Goal: Find specific page/section: Find specific page/section

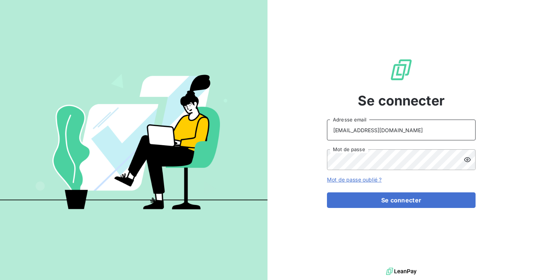
click at [374, 132] on input "ninon@leanpay.fr" at bounding box center [401, 130] width 149 height 21
click at [327, 193] on button "Se connecter" at bounding box center [401, 201] width 149 height 16
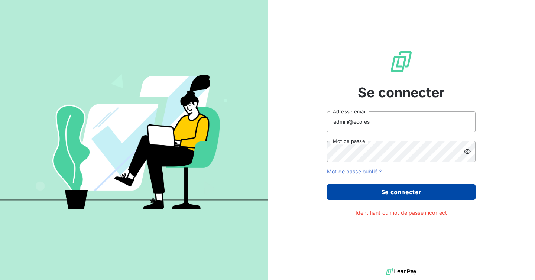
type input "admin@ecores"
click at [405, 186] on button "Se connecter" at bounding box center [401, 192] width 149 height 16
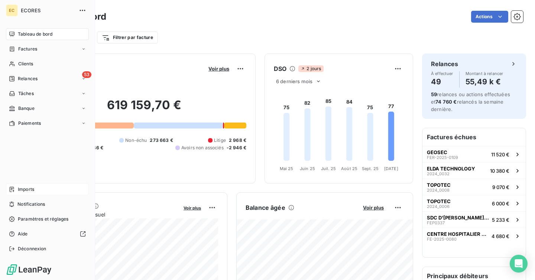
click at [28, 190] on span "Imports" at bounding box center [26, 189] width 16 height 7
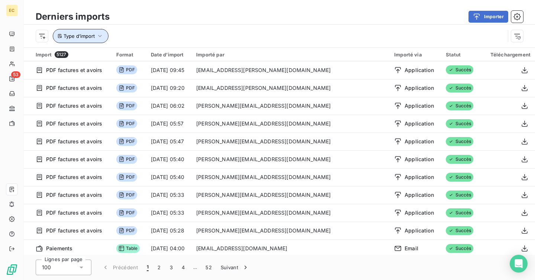
click at [68, 35] on span "Type d’import" at bounding box center [79, 36] width 31 height 6
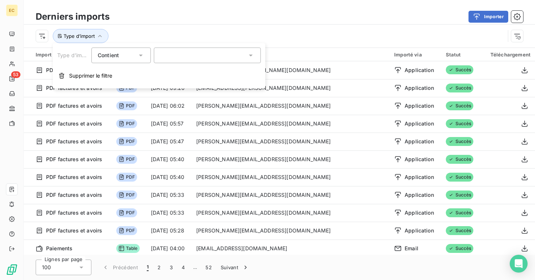
click at [192, 62] on div at bounding box center [207, 56] width 107 height 16
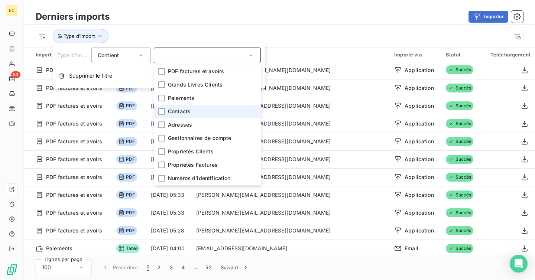
click at [176, 113] on span "Contacts" at bounding box center [179, 111] width 23 height 7
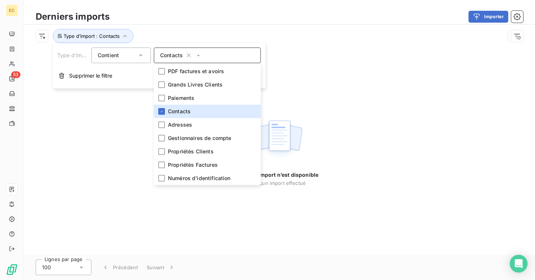
click at [204, 35] on div "Type d’import : Contacts" at bounding box center [271, 36] width 470 height 14
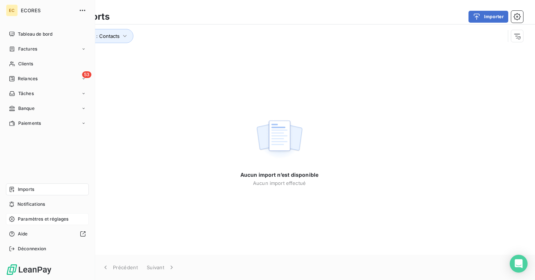
click at [40, 222] on span "Paramètres et réglages" at bounding box center [43, 219] width 51 height 7
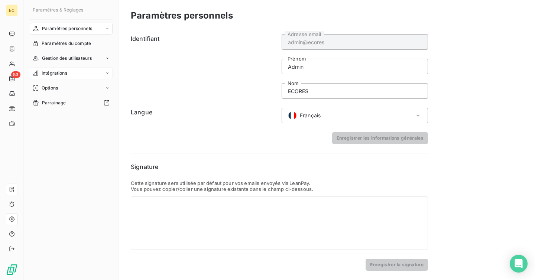
click at [65, 71] on span "Intégrations" at bounding box center [55, 73] width 26 height 7
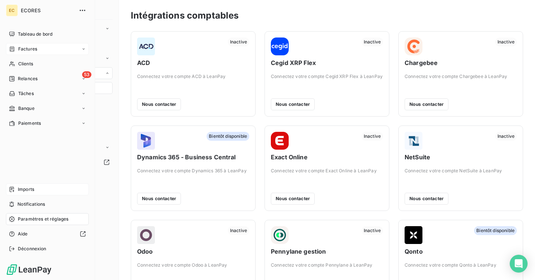
click at [26, 46] on span "Factures" at bounding box center [27, 49] width 19 height 7
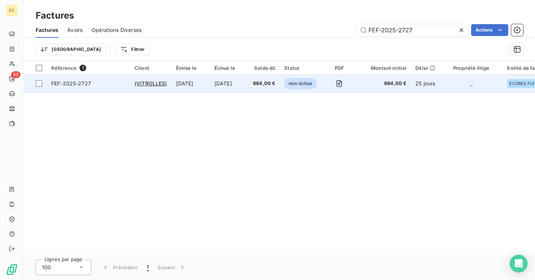
type input "FEF-2025-2727"
click at [241, 91] on td "19 oct. 2025" at bounding box center [229, 84] width 39 height 18
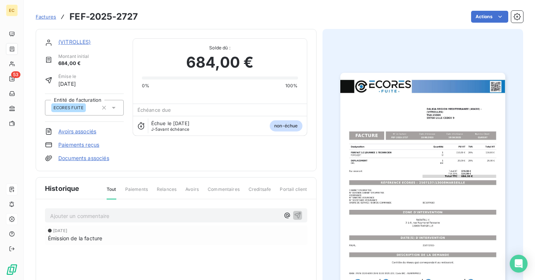
click at [81, 42] on link "(VITROLLES)" at bounding box center [74, 42] width 33 height 6
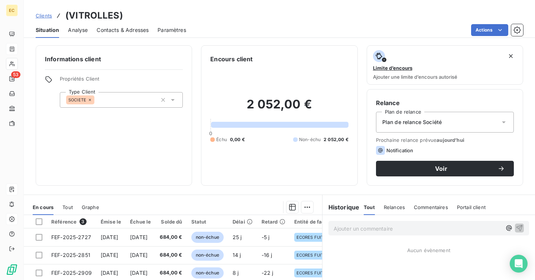
click at [137, 30] on span "Contacts & Adresses" at bounding box center [123, 29] width 52 height 7
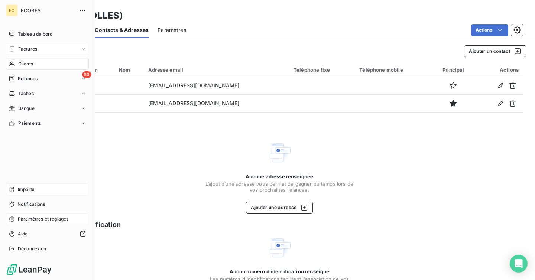
click at [30, 52] on span "Factures" at bounding box center [27, 49] width 19 height 7
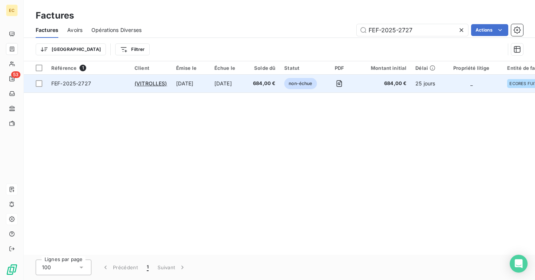
click at [210, 78] on td "19 sept. 2025" at bounding box center [191, 84] width 38 height 18
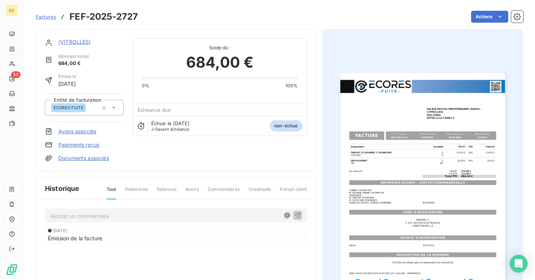
click at [401, 130] on img "button" at bounding box center [423, 189] width 165 height 233
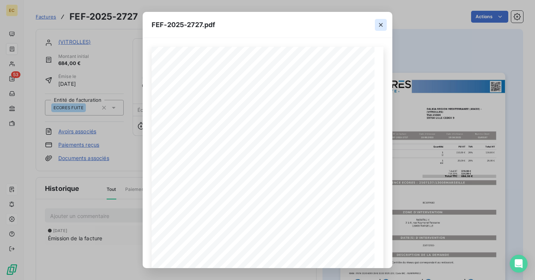
click at [382, 24] on icon "button" at bounding box center [380, 24] width 7 height 7
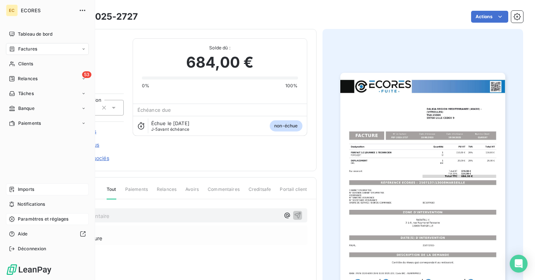
click at [21, 191] on span "Imports" at bounding box center [26, 189] width 16 height 7
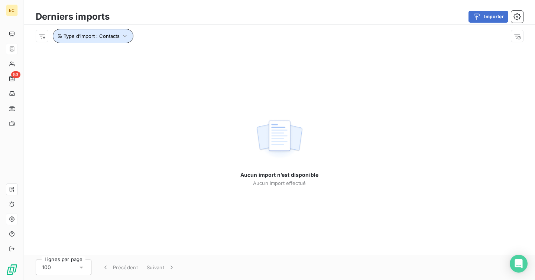
click at [120, 33] on button "Type d’import : Contacts" at bounding box center [93, 36] width 81 height 14
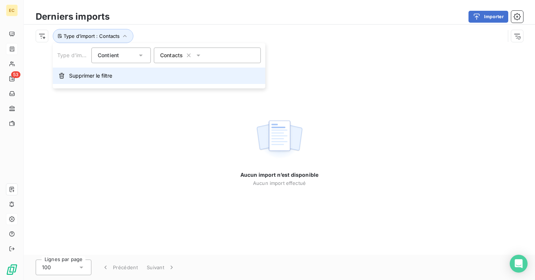
click at [112, 71] on button "Supprimer le filtre" at bounding box center [159, 76] width 213 height 16
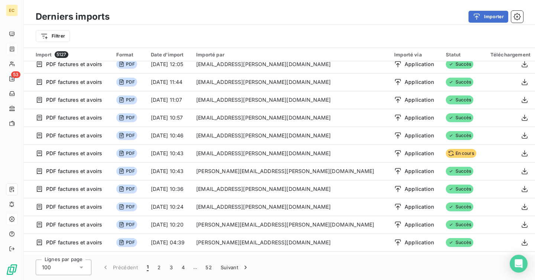
scroll to position [1591, 0]
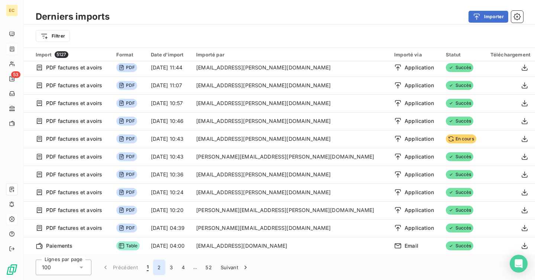
click at [159, 270] on button "2" at bounding box center [159, 268] width 12 height 16
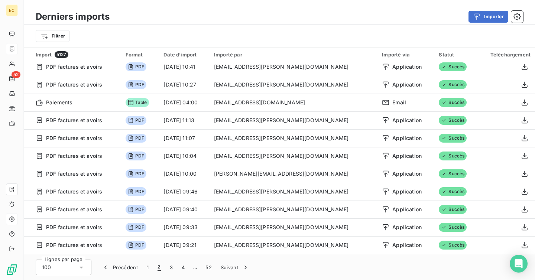
scroll to position [0, 0]
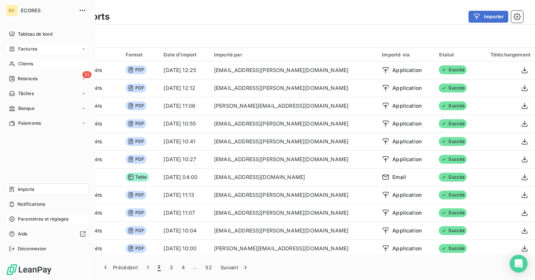
click at [22, 64] on span "Clients" at bounding box center [25, 64] width 15 height 7
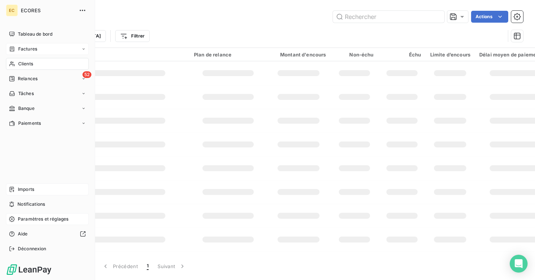
click at [30, 46] on span "Factures" at bounding box center [27, 49] width 19 height 7
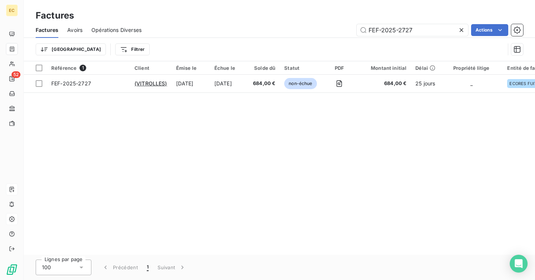
click at [193, 88] on td "19 sept. 2025" at bounding box center [191, 84] width 38 height 18
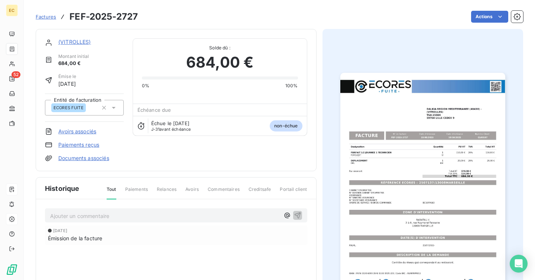
click at [384, 170] on img "button" at bounding box center [423, 189] width 165 height 233
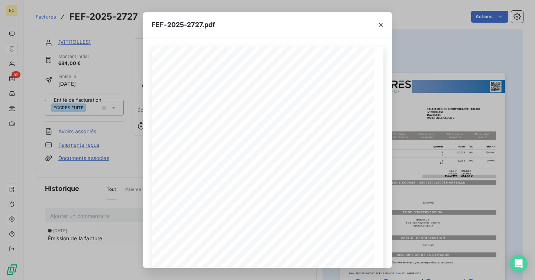
click at [48, 17] on div "FEF-2025-2727.pdf Designation Quantité PU HT TVA Total HT FORFAIT 1/2 JOURNEE 1…" at bounding box center [267, 140] width 535 height 280
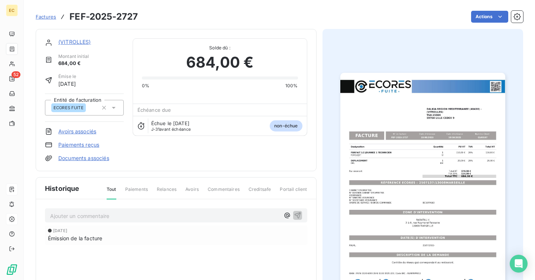
click at [48, 17] on span "Factures" at bounding box center [46, 17] width 20 height 6
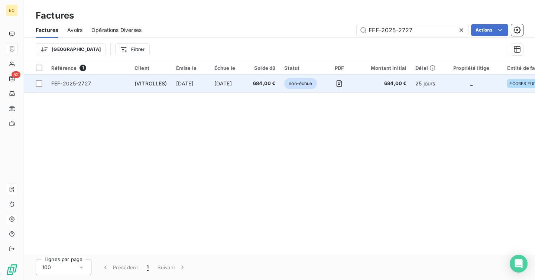
click at [148, 79] on td "(VITROLLES)" at bounding box center [151, 84] width 42 height 18
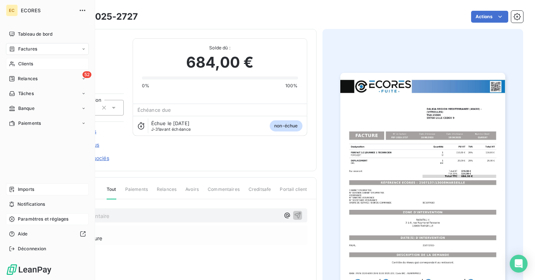
click at [16, 64] on div "Clients" at bounding box center [47, 64] width 83 height 12
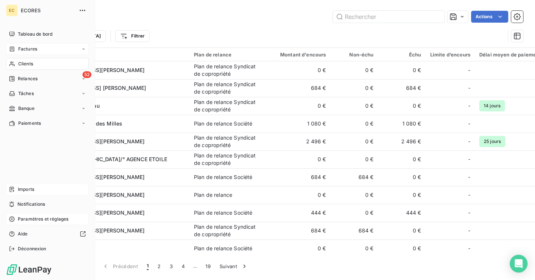
click at [23, 51] on span "Factures" at bounding box center [27, 49] width 19 height 7
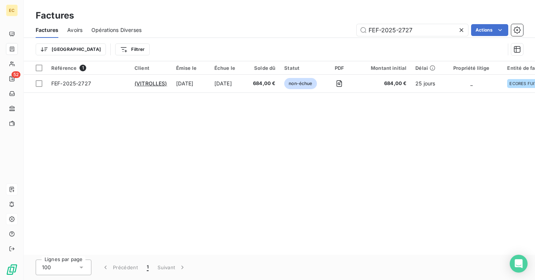
click at [74, 29] on span "Avoirs" at bounding box center [74, 29] width 15 height 7
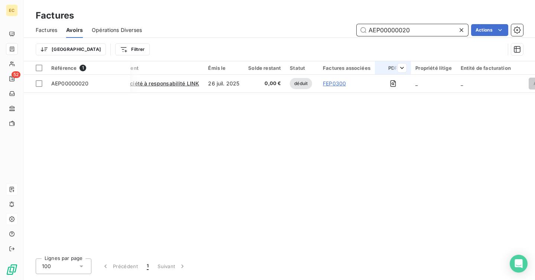
scroll to position [0, 54]
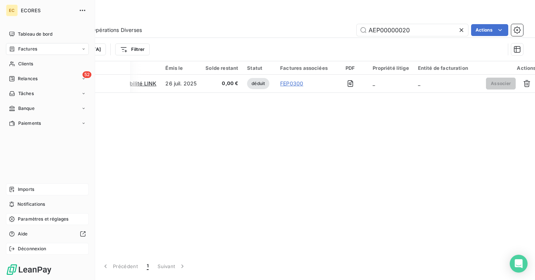
click at [30, 246] on span "Déconnexion" at bounding box center [32, 249] width 29 height 7
